Goal: Information Seeking & Learning: Learn about a topic

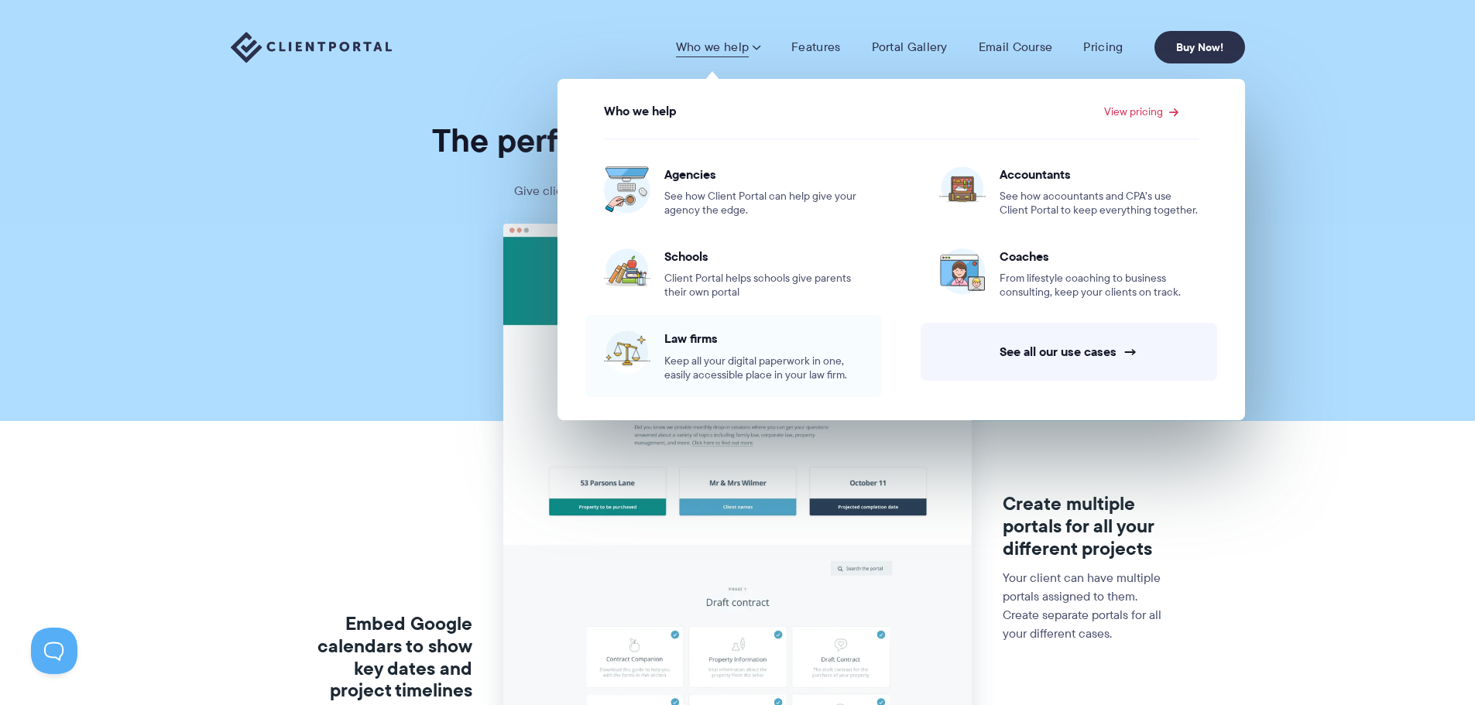
click at [703, 334] on span "Law firms" at bounding box center [763, 338] width 199 height 15
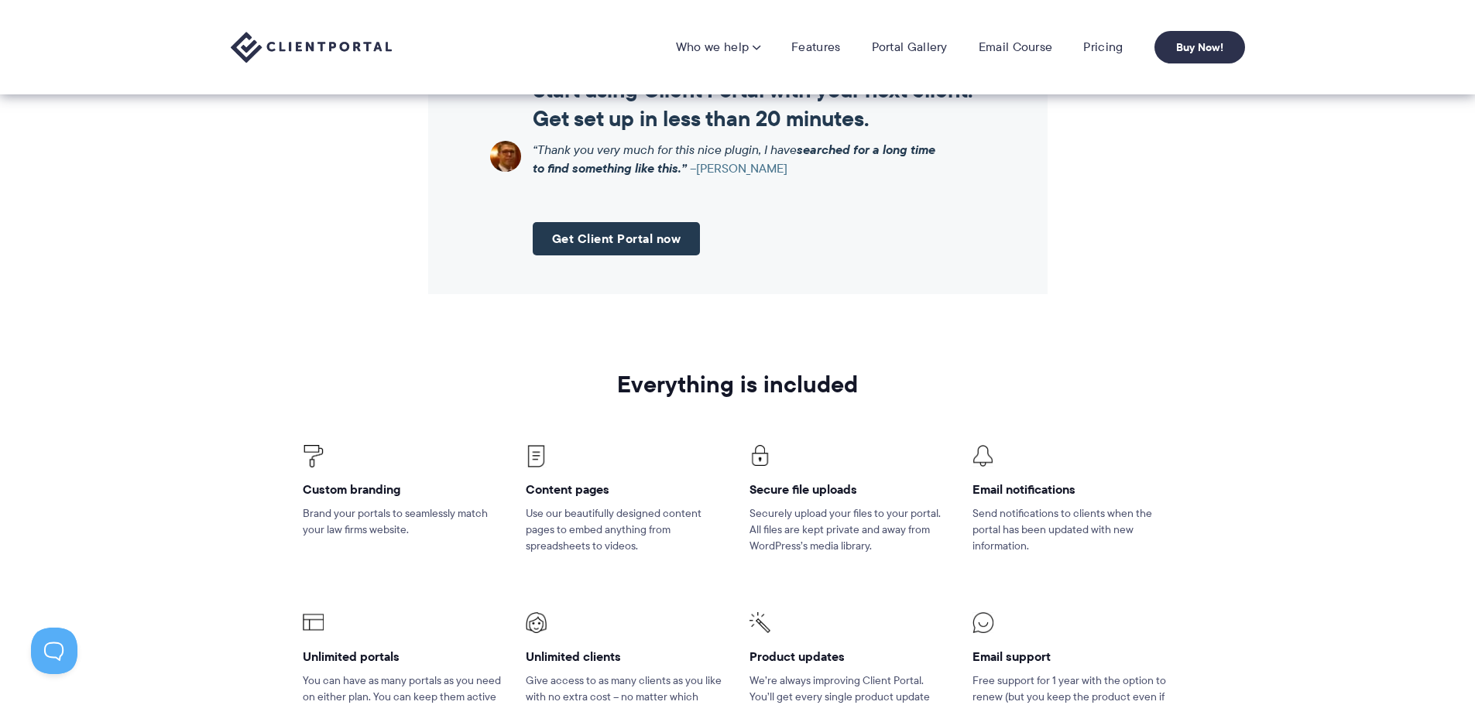
scroll to position [1514, 0]
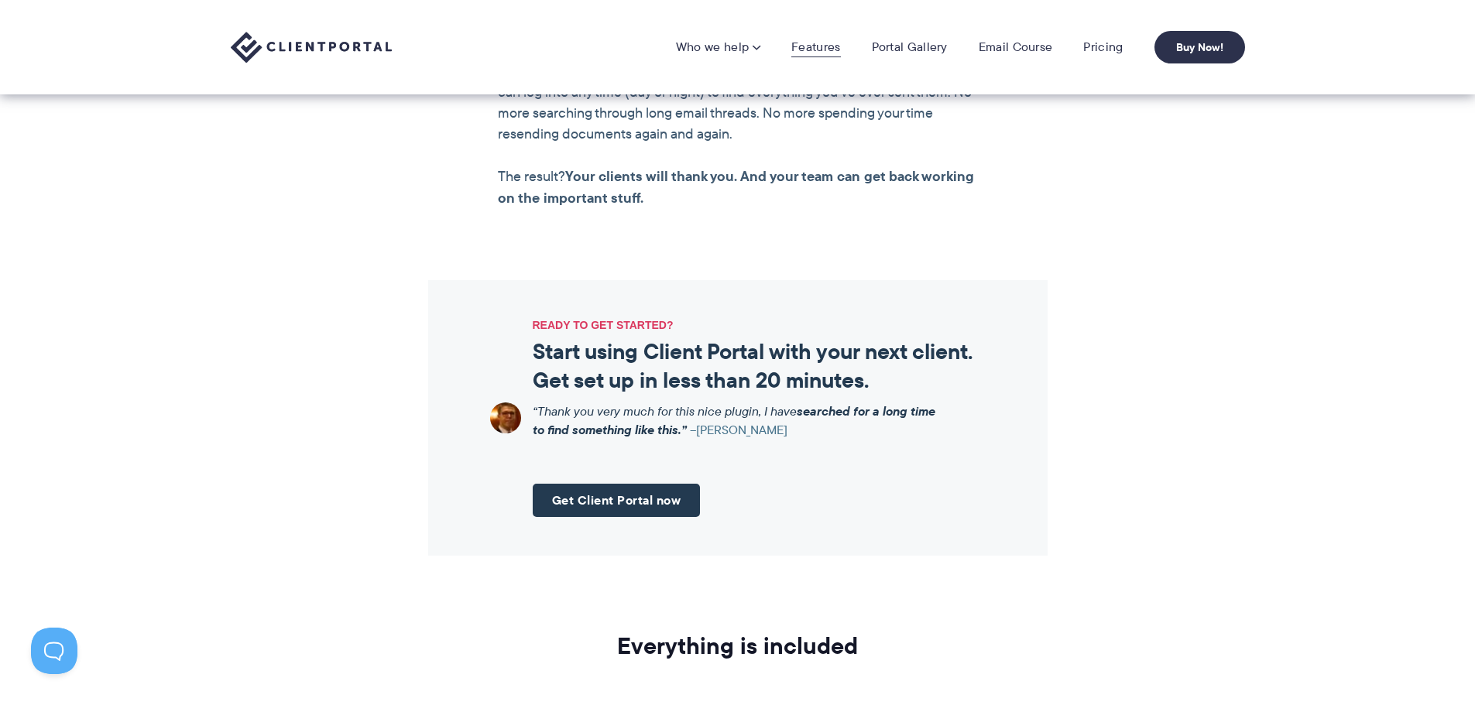
click at [835, 51] on link "Features" at bounding box center [815, 46] width 49 height 15
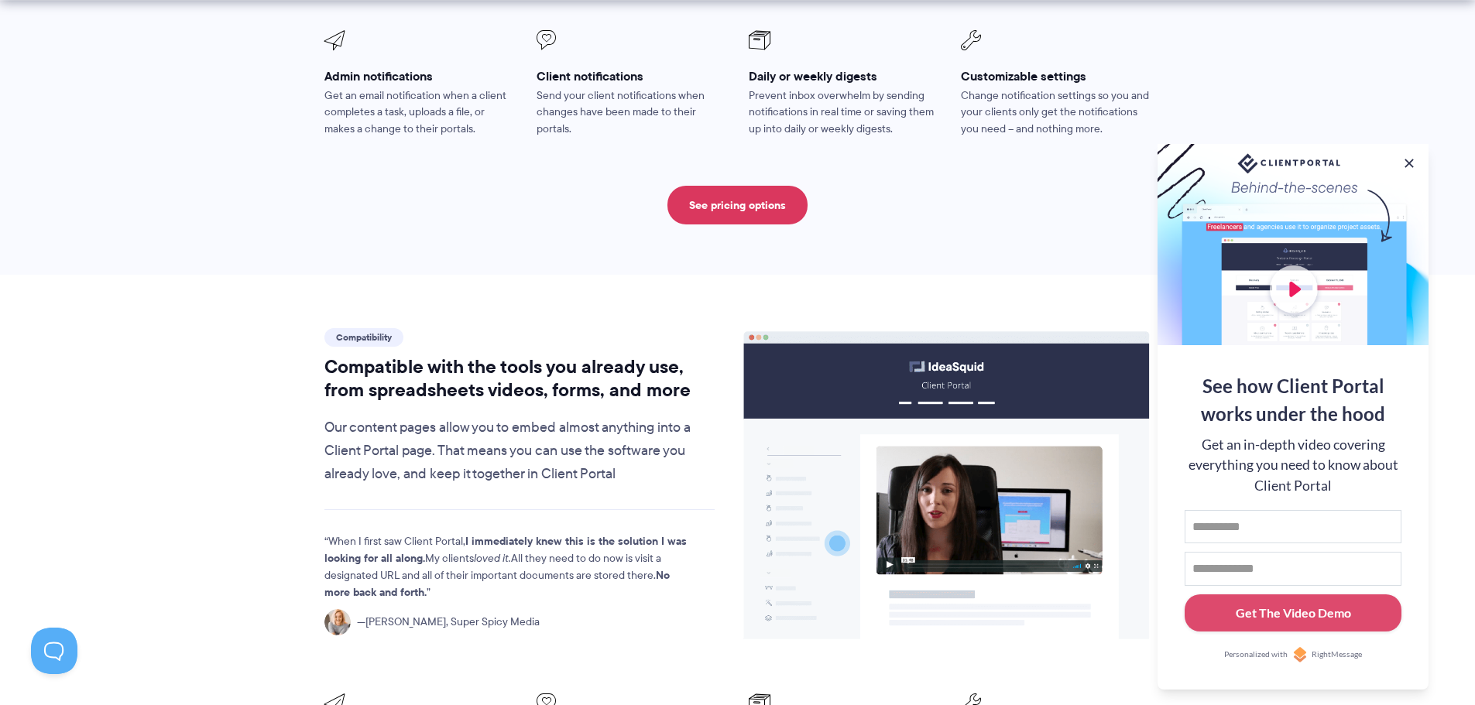
scroll to position [1548, 0]
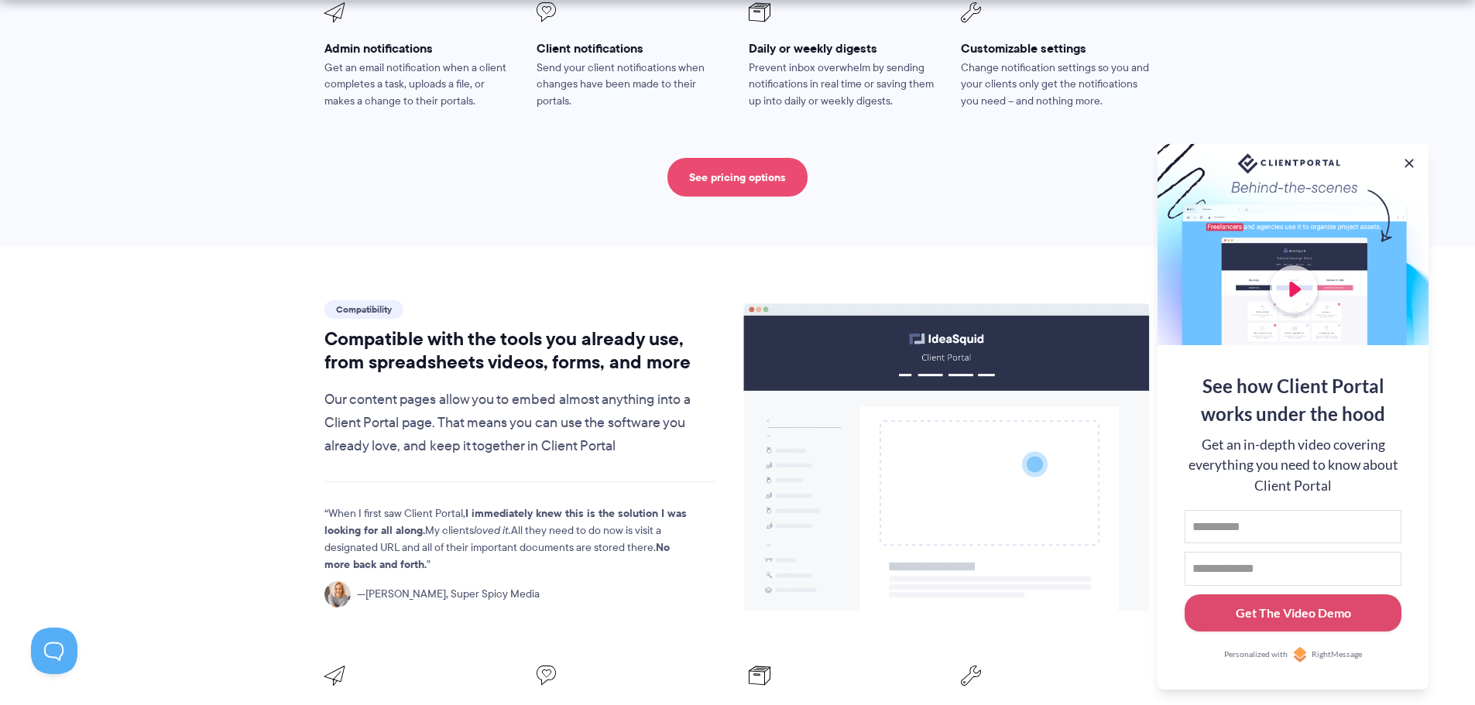
click at [700, 158] on link "See pricing options" at bounding box center [737, 177] width 140 height 39
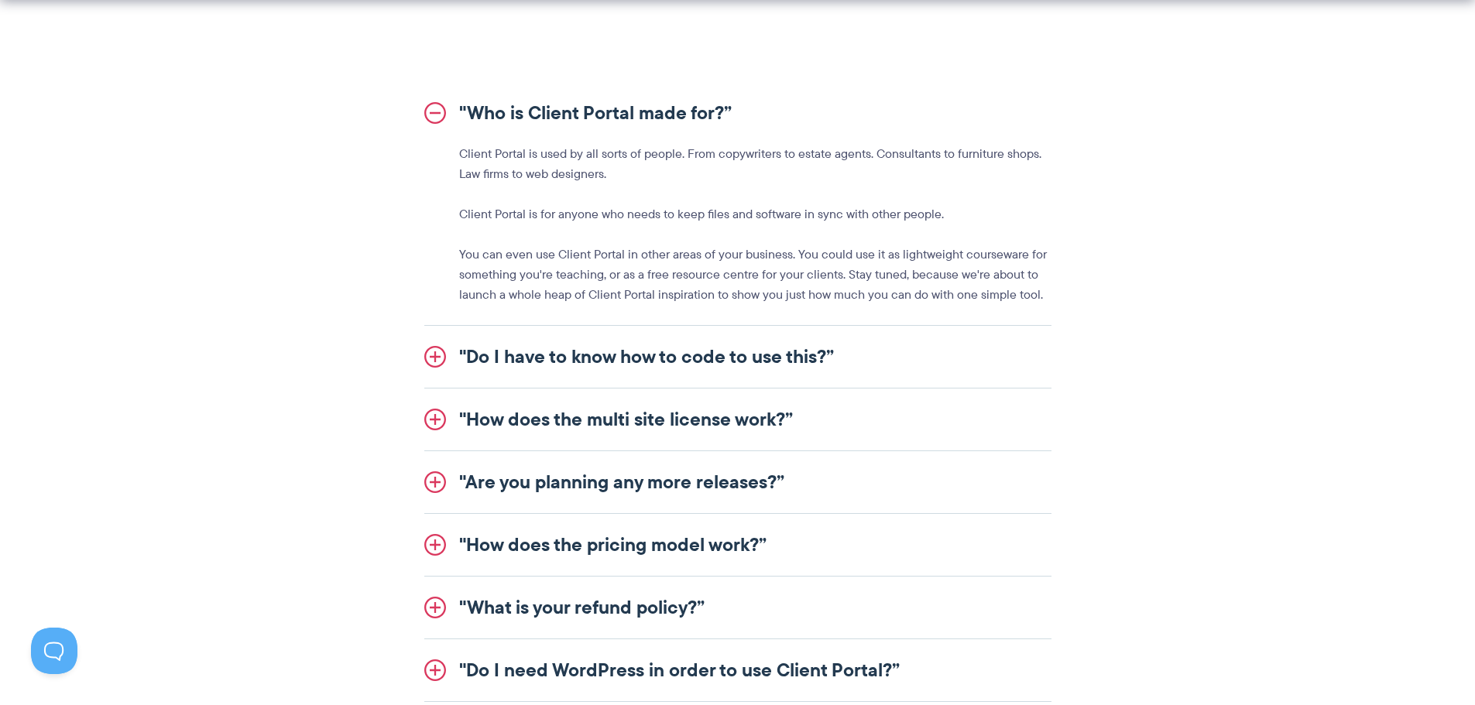
scroll to position [1858, 0]
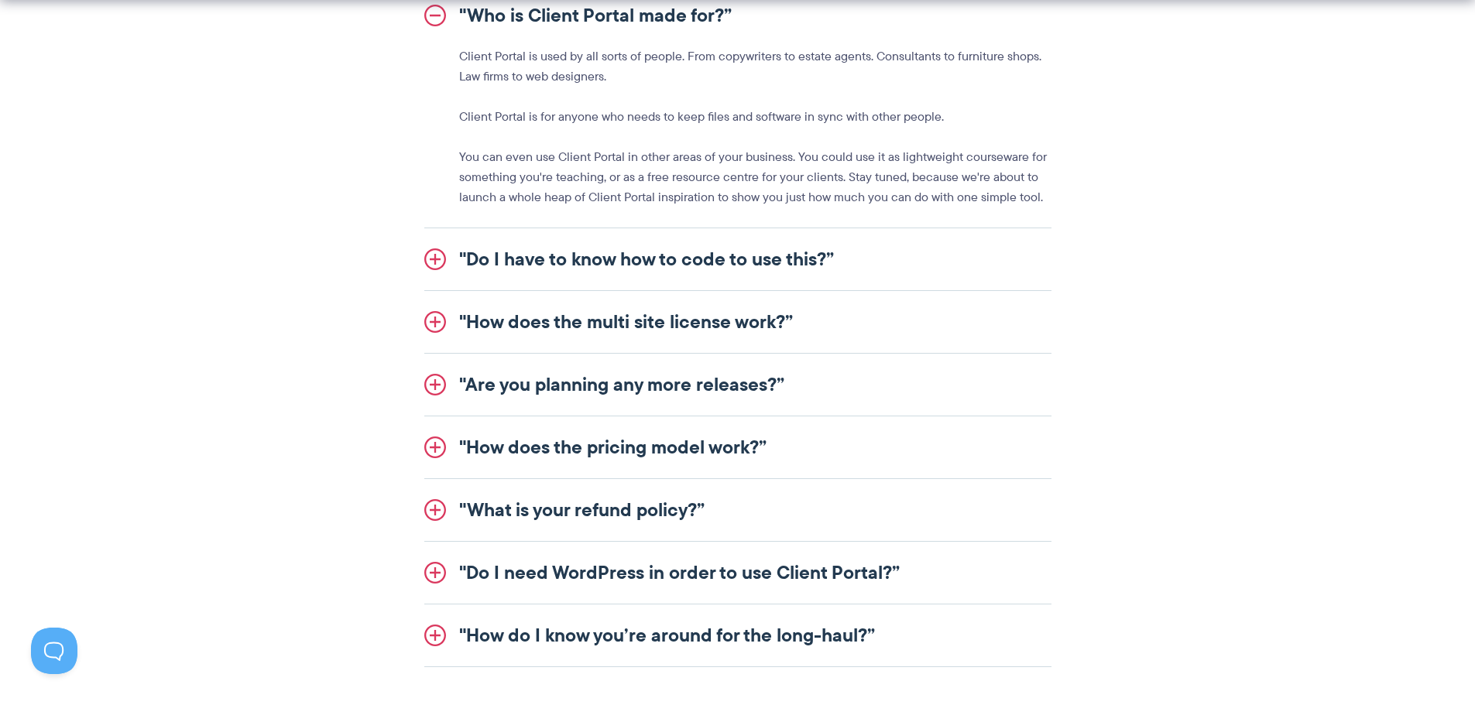
click at [791, 269] on link ""Do I have to know how to code to use this?”" at bounding box center [737, 259] width 627 height 62
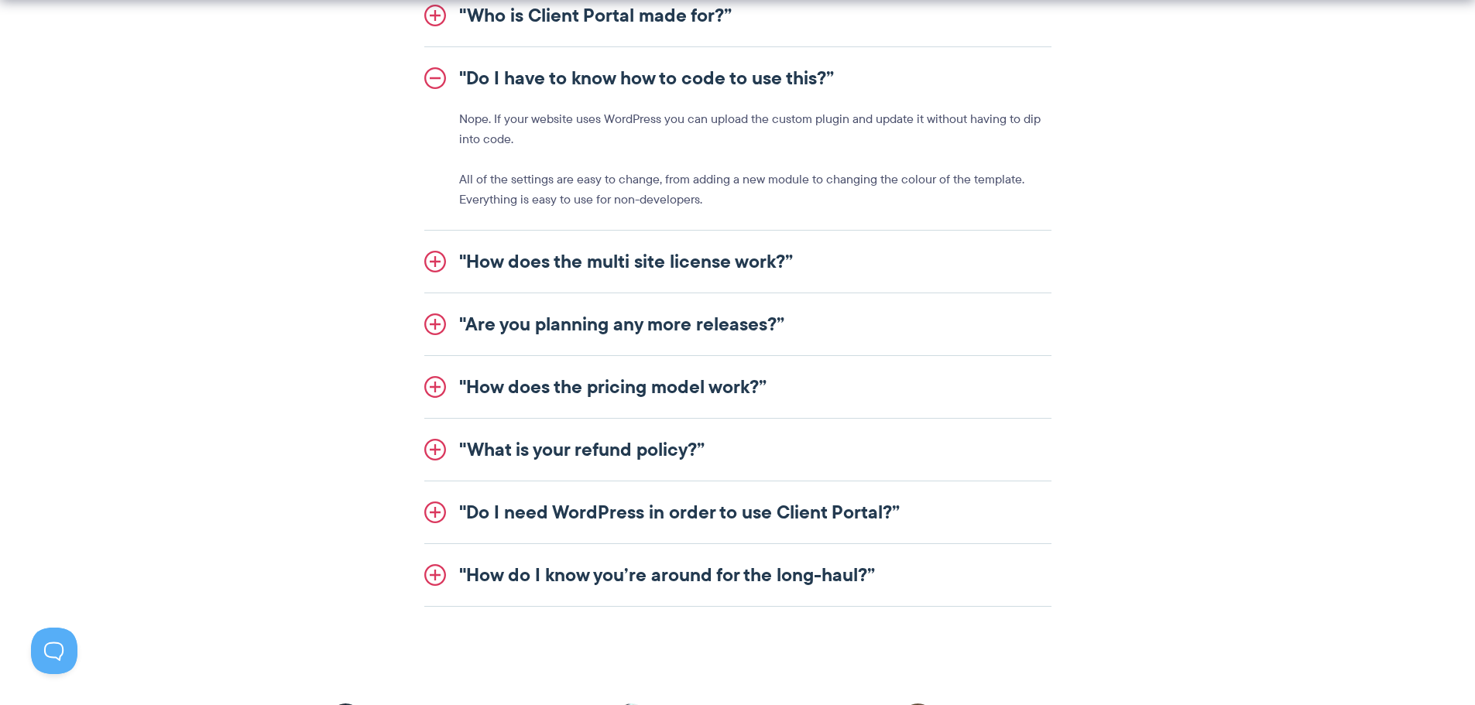
click at [707, 253] on link ""How does the multi site license work?”" at bounding box center [737, 262] width 627 height 62
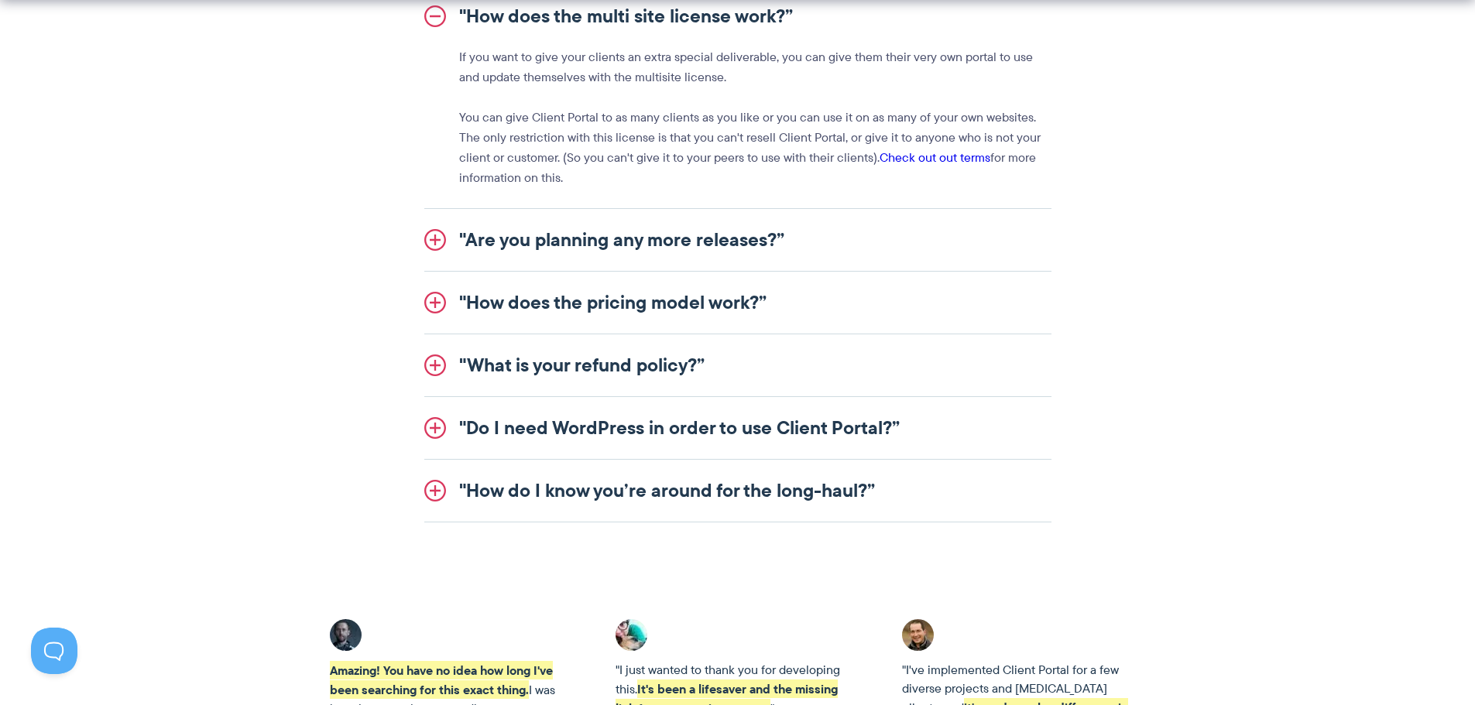
scroll to position [2013, 0]
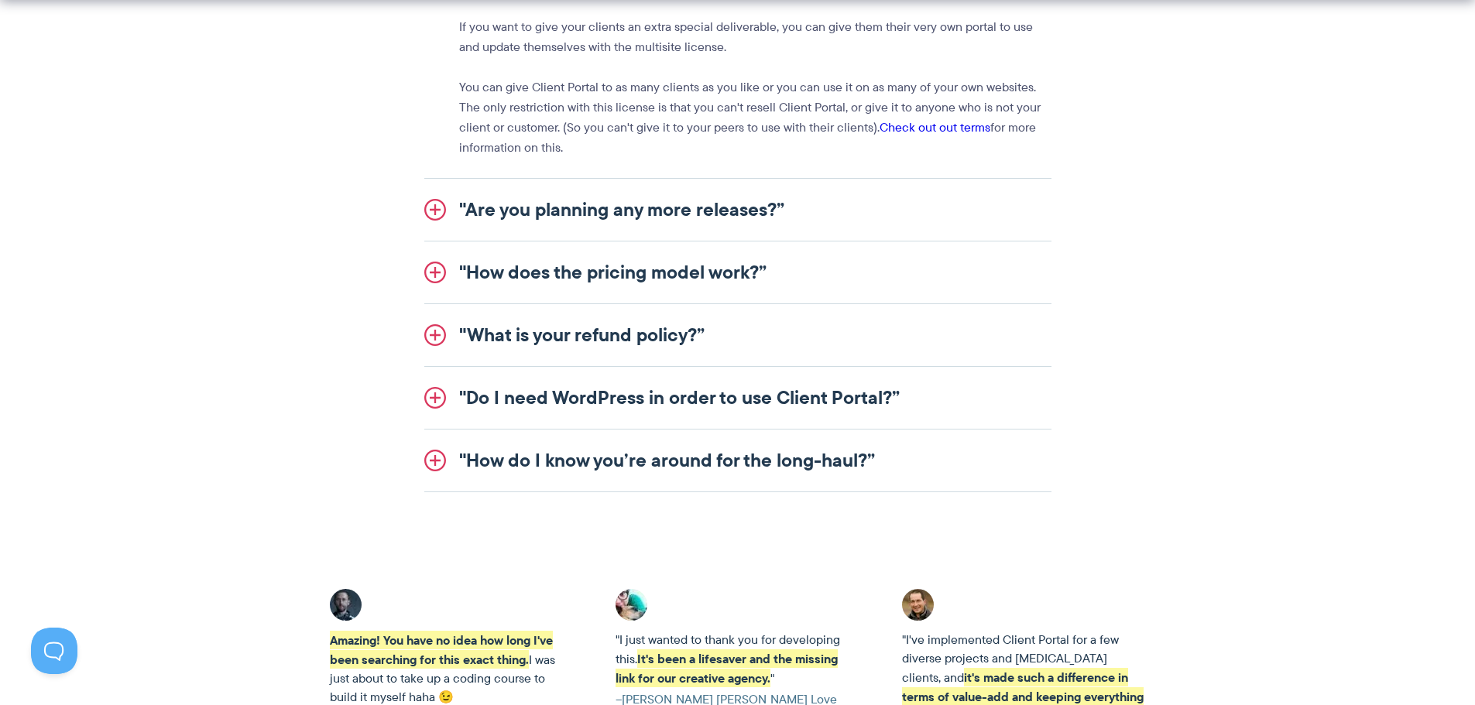
click at [790, 206] on link ""Are you planning any more releases?”" at bounding box center [737, 210] width 627 height 62
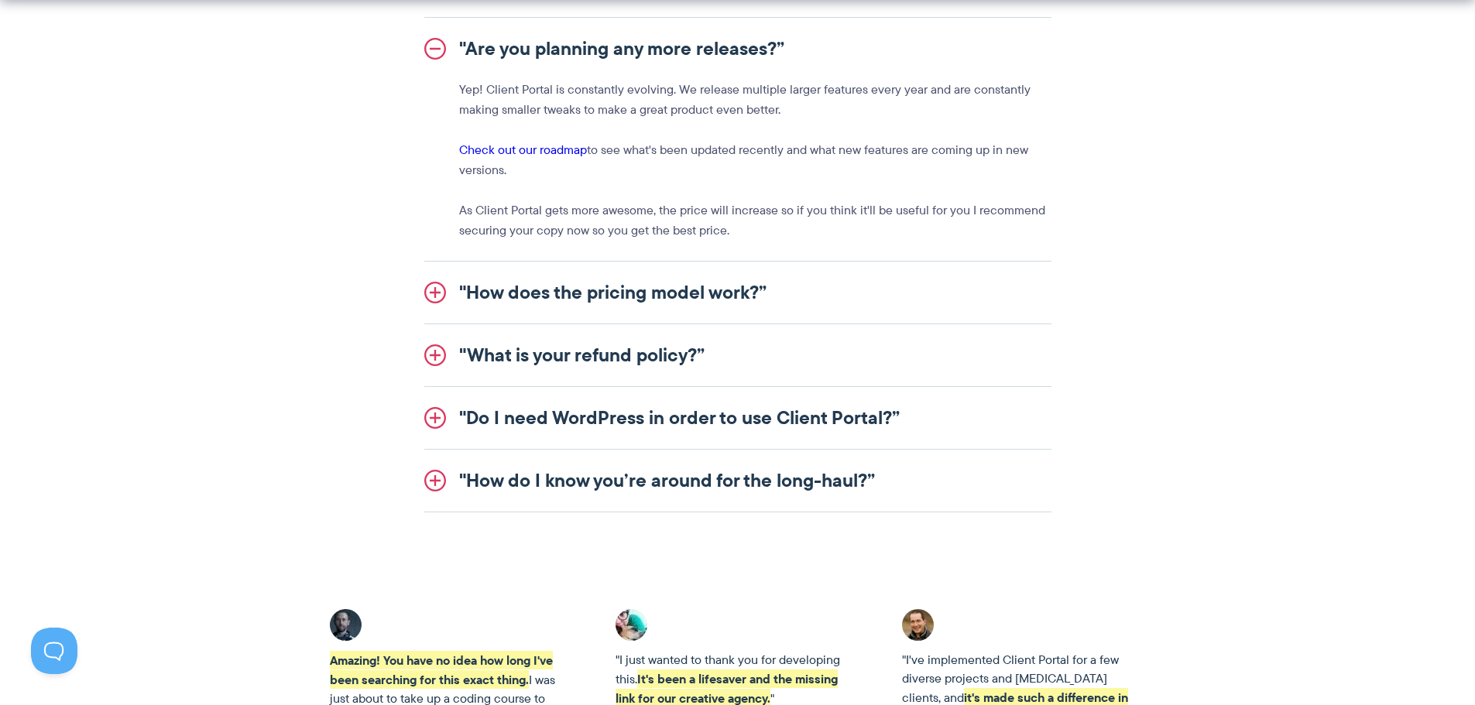
click at [722, 286] on link ""How does the pricing model work?”" at bounding box center [737, 293] width 627 height 62
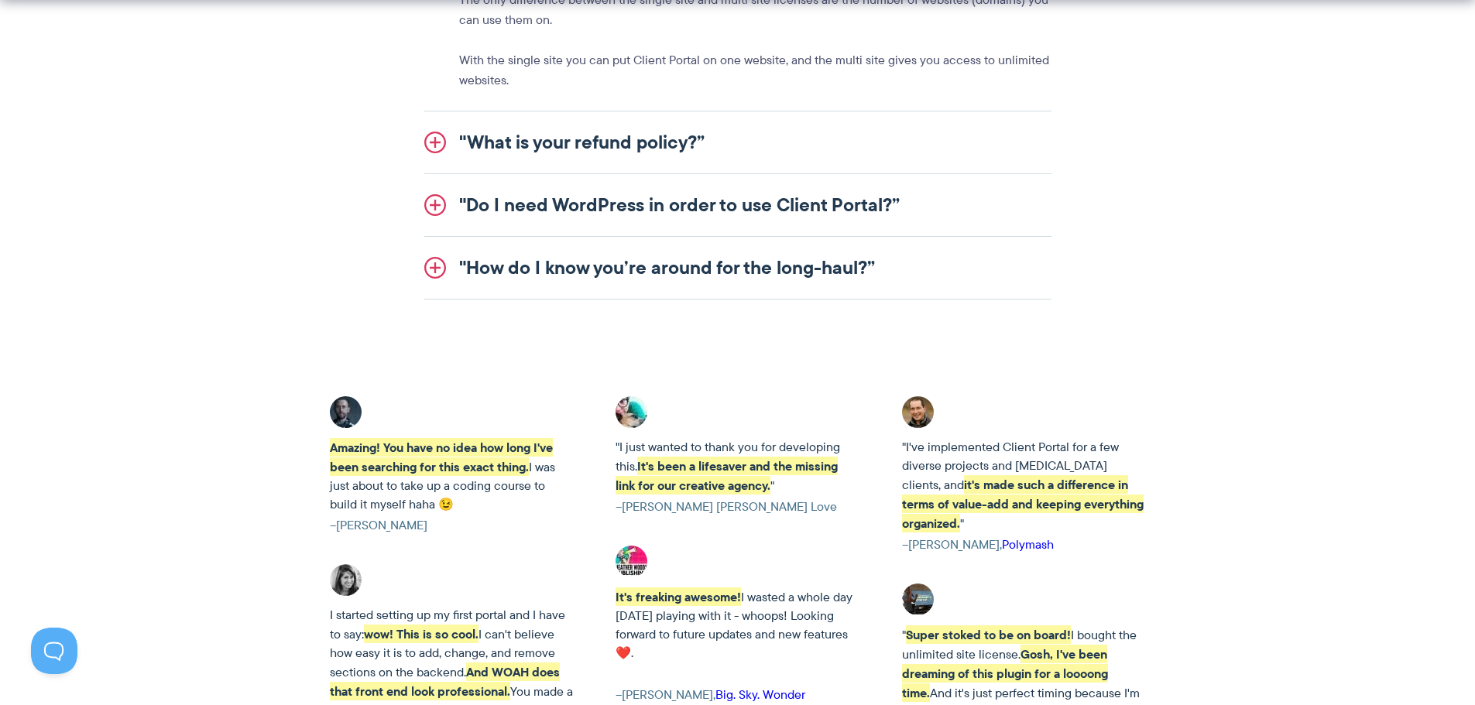
scroll to position [2245, 0]
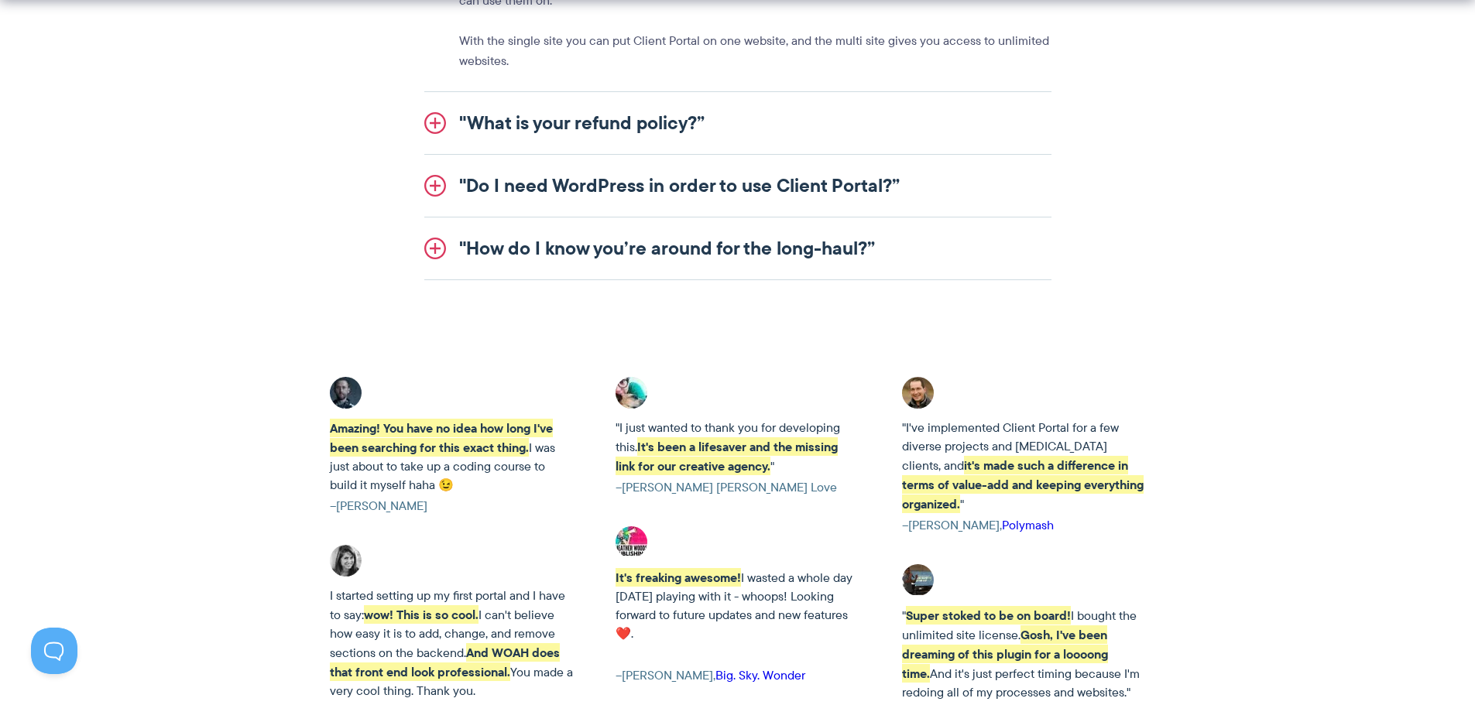
click at [882, 184] on link ""Do I need WordPress in order to use Client Portal?”" at bounding box center [737, 186] width 627 height 62
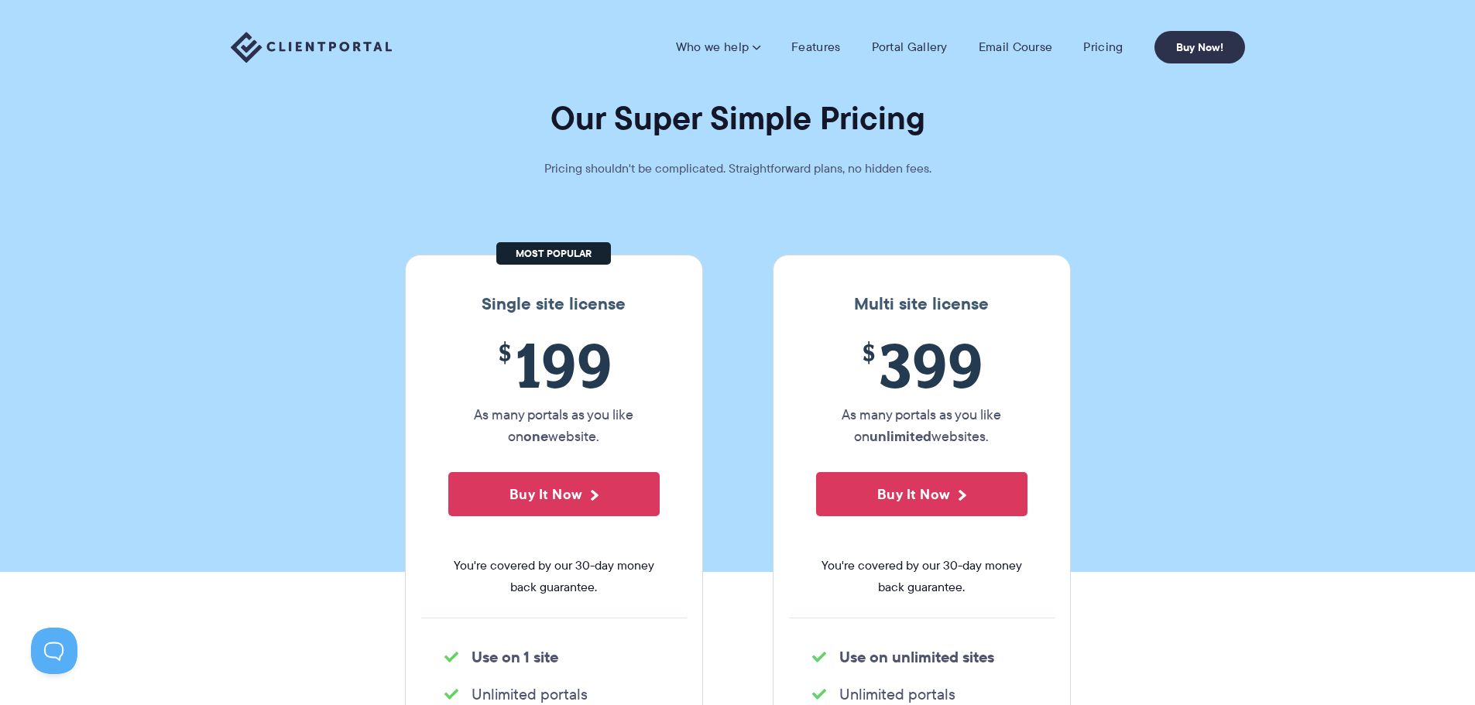
scroll to position [0, 0]
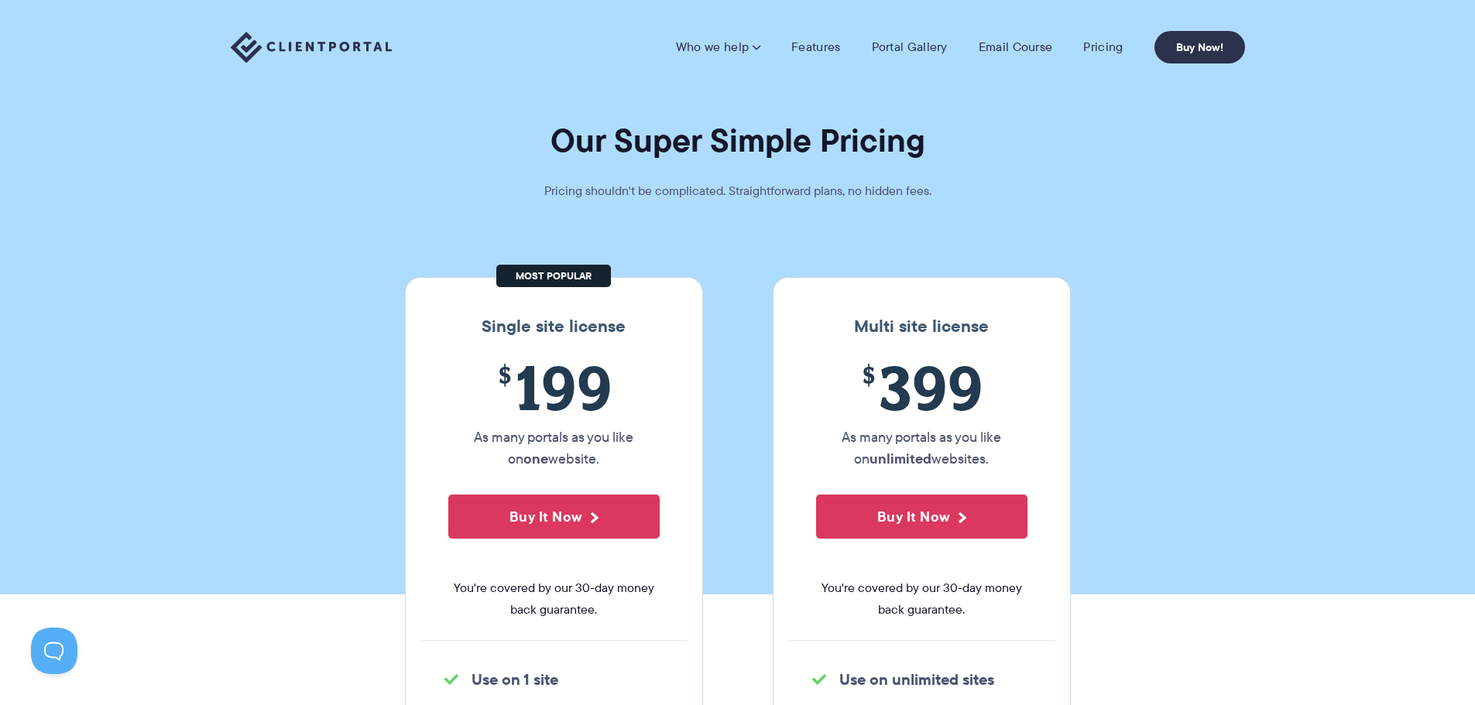
click at [353, 52] on img at bounding box center [311, 48] width 161 height 32
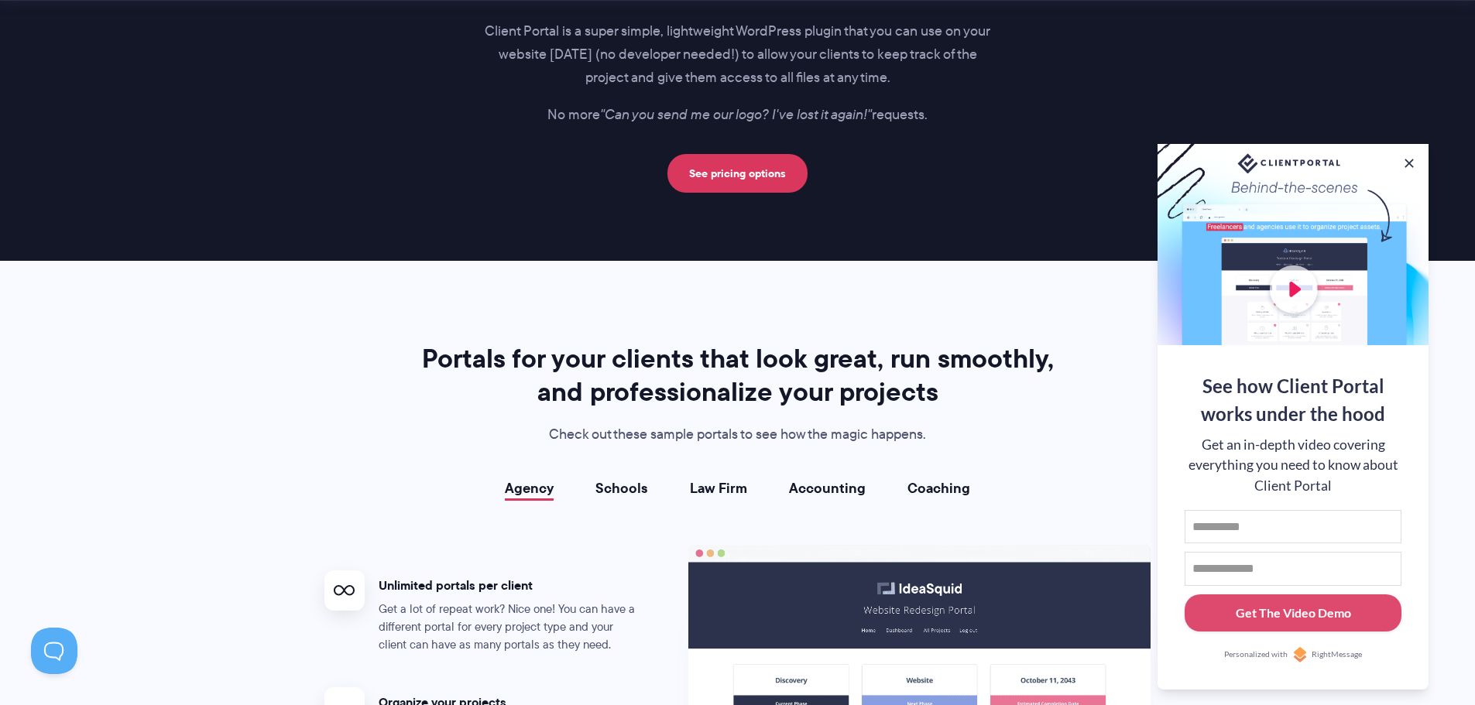
scroll to position [2478, 0]
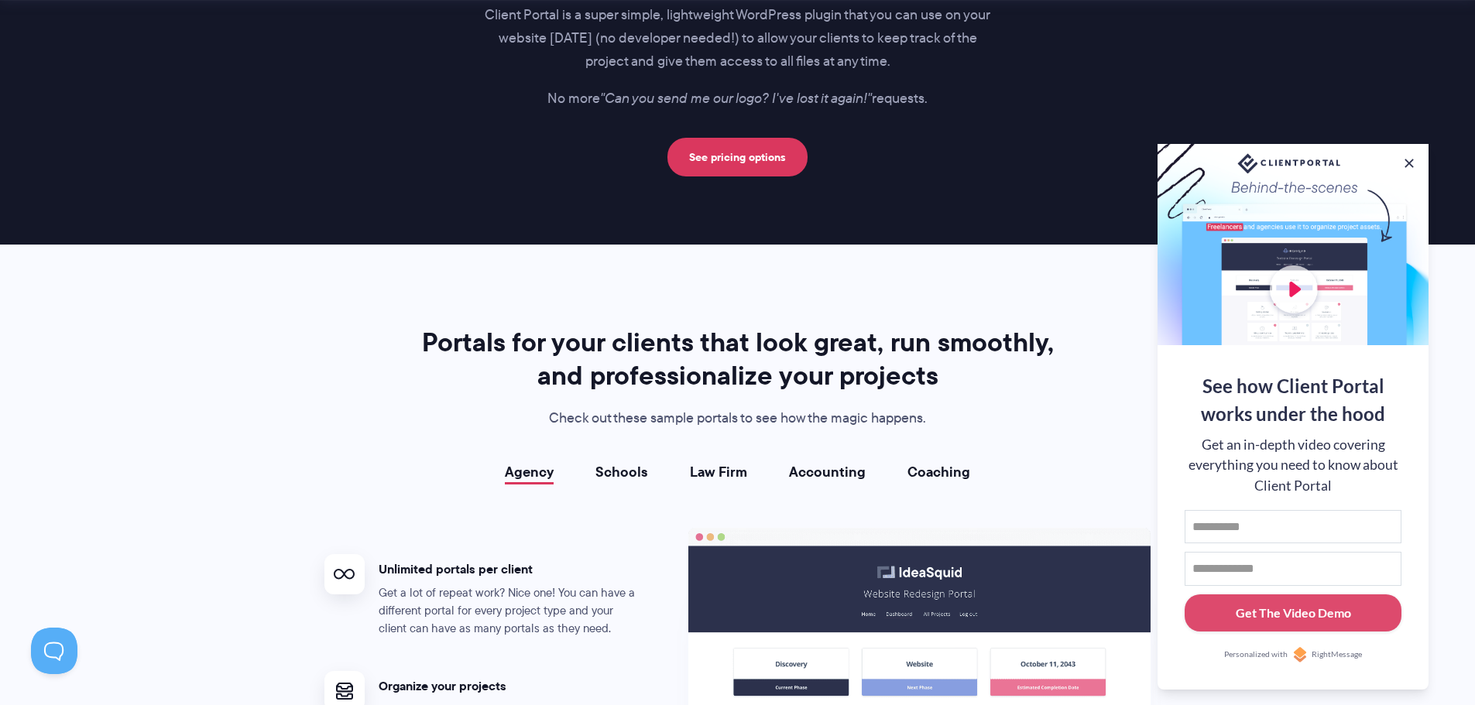
click at [713, 468] on link "Law Firm" at bounding box center [718, 472] width 57 height 15
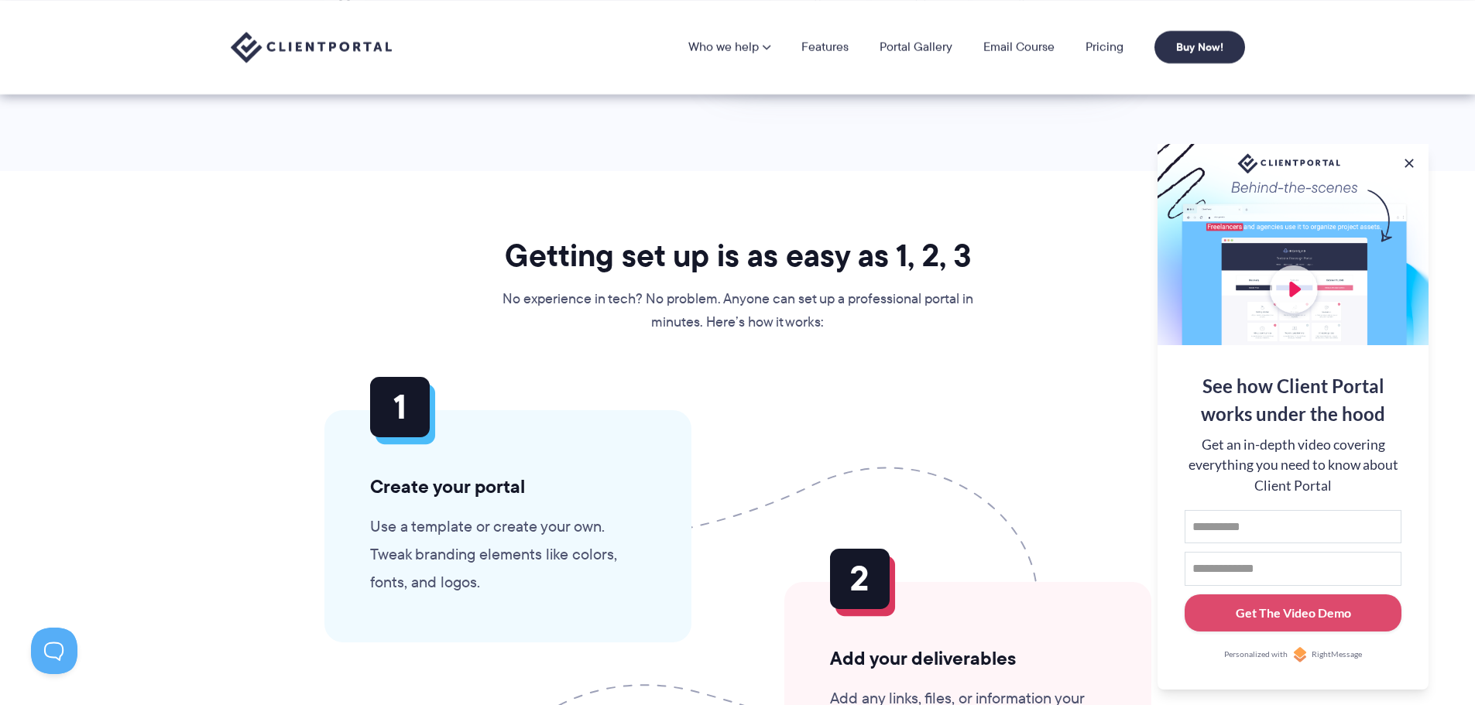
scroll to position [3055, 0]
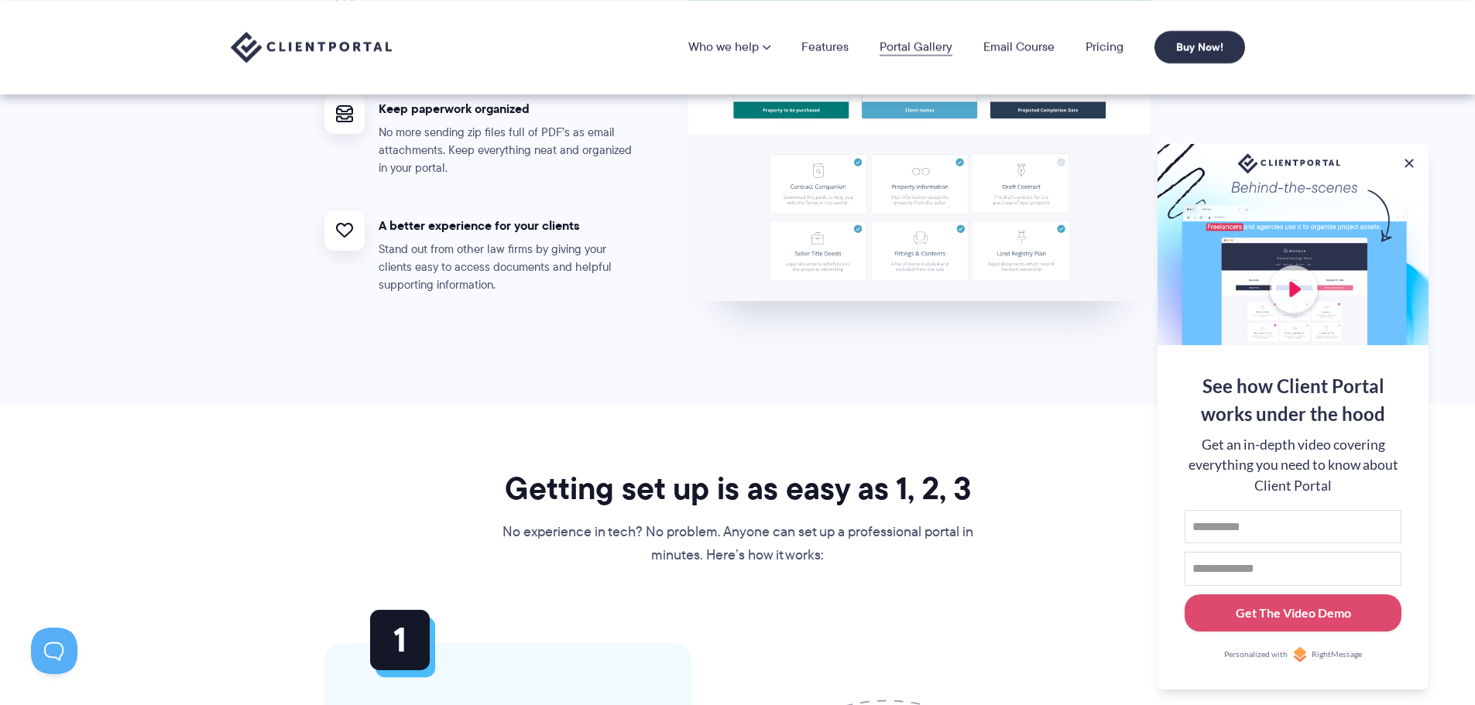
click at [931, 47] on link "Portal Gallery" at bounding box center [916, 47] width 73 height 12
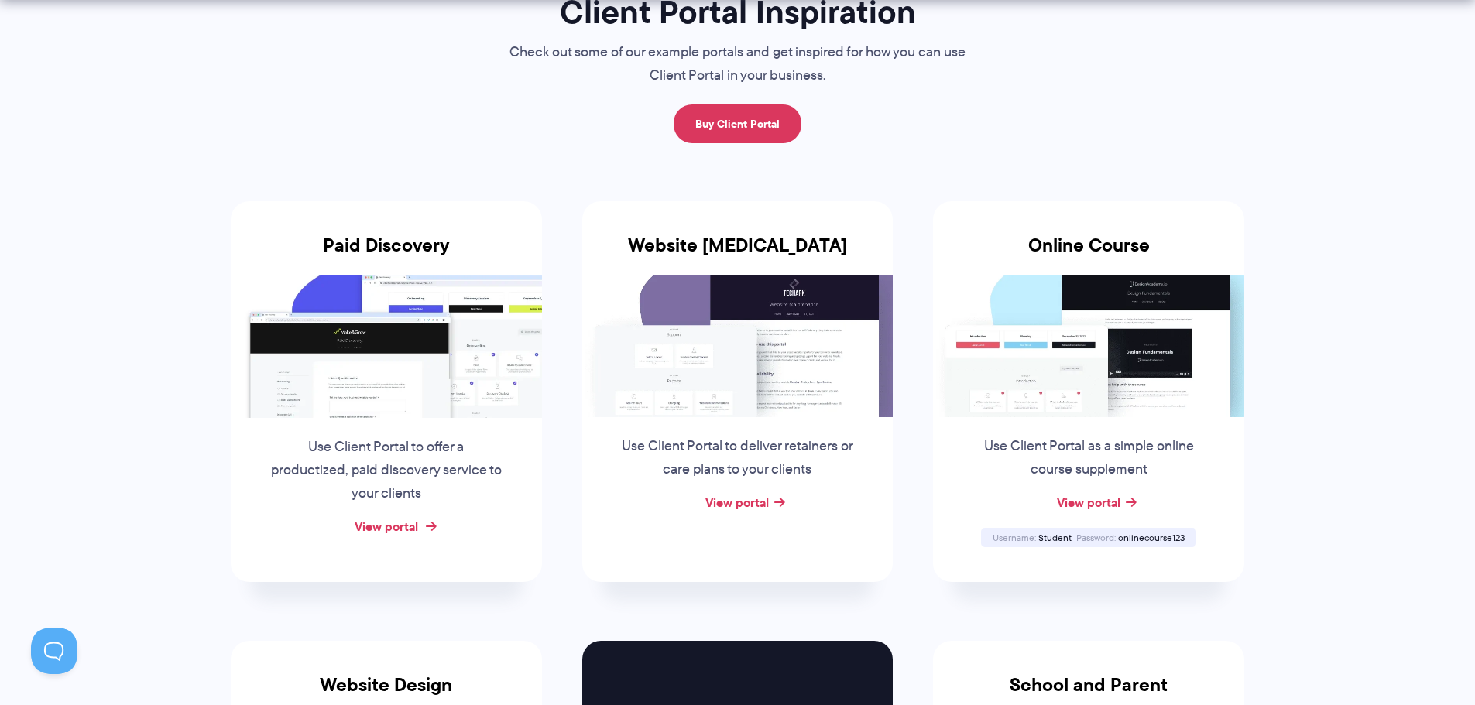
click at [415, 530] on link "View portal" at bounding box center [386, 526] width 63 height 19
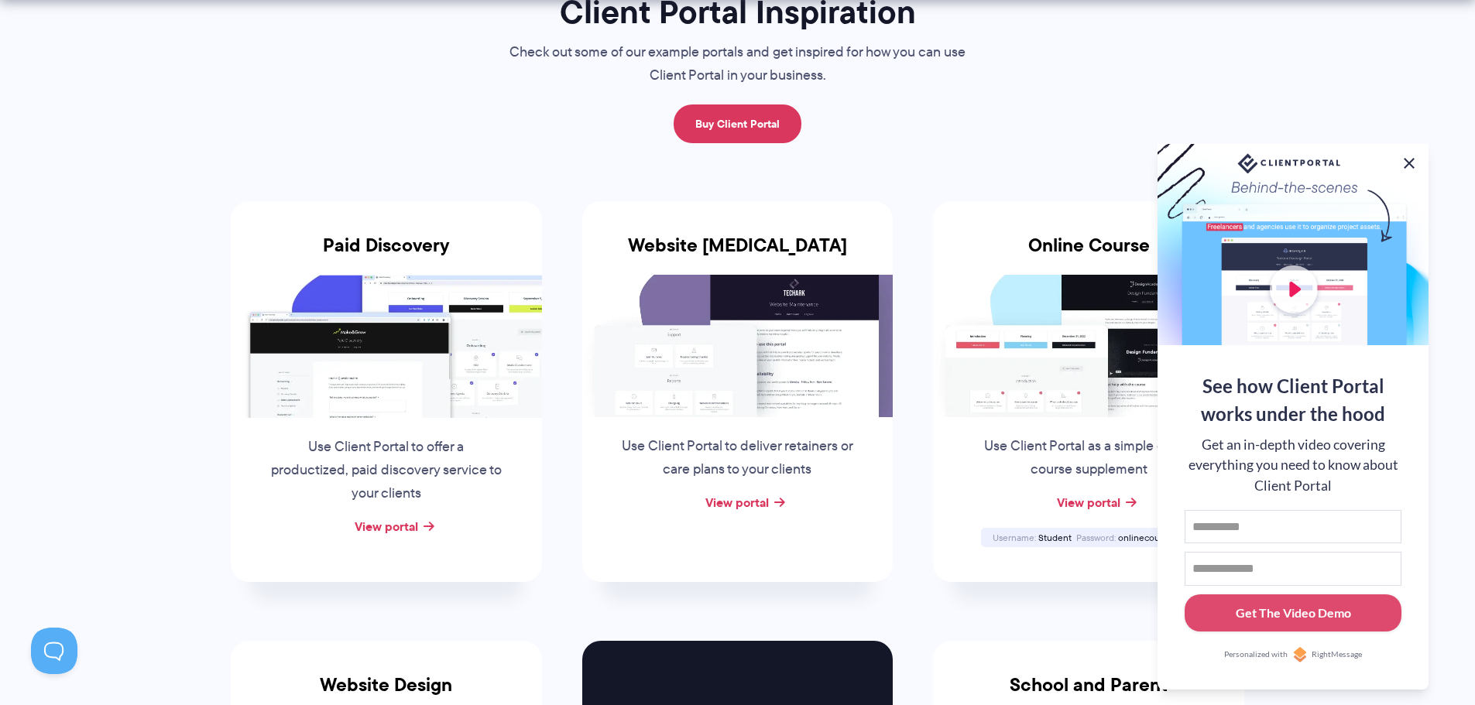
click at [1408, 165] on button at bounding box center [1409, 163] width 19 height 19
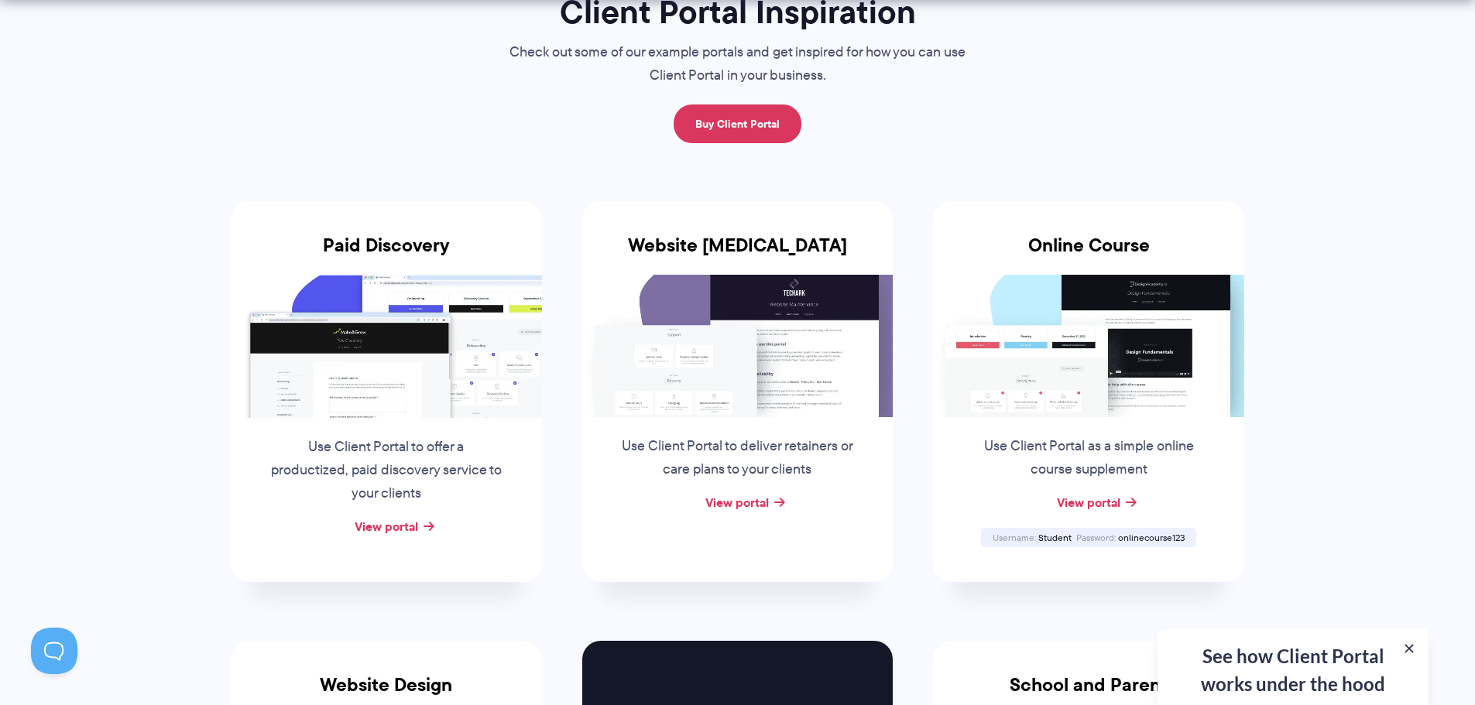
click at [1081, 441] on p "Use Client Portal as a simple online course supplement" at bounding box center [1088, 458] width 235 height 46
click at [1092, 499] on link "View portal" at bounding box center [1088, 502] width 63 height 19
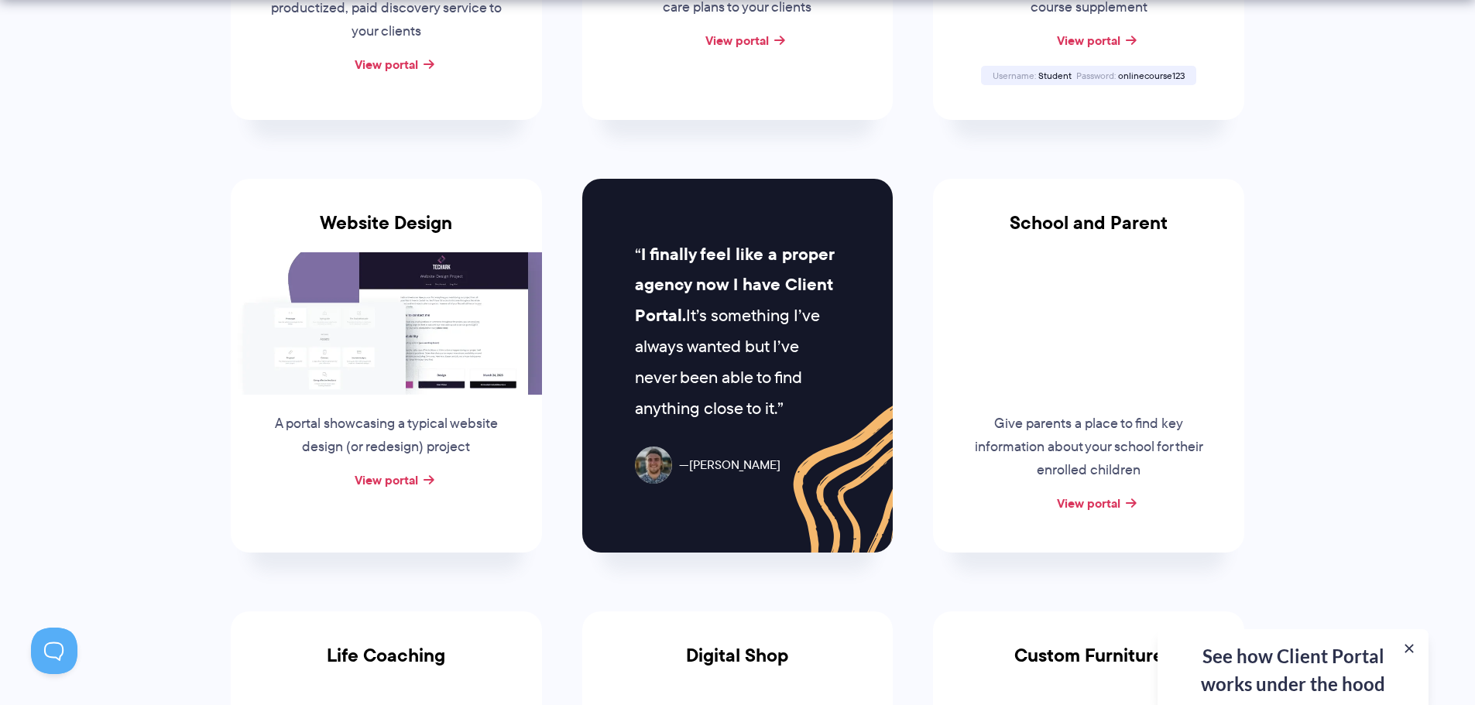
scroll to position [619, 0]
